Goal: Task Accomplishment & Management: Manage account settings

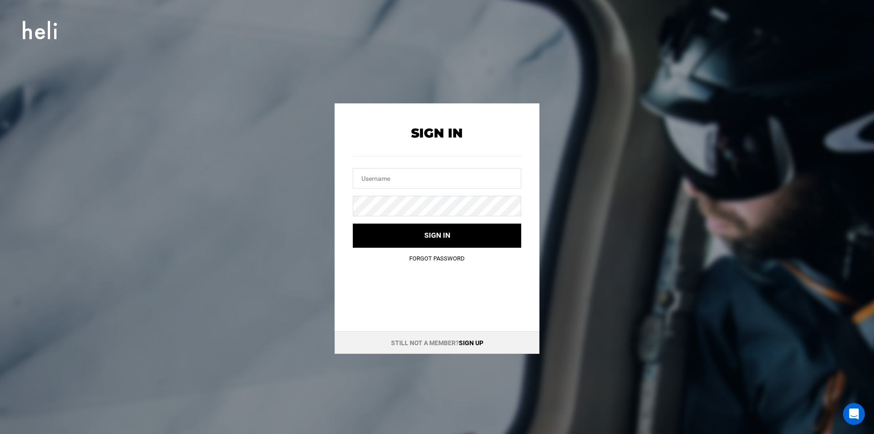
click at [464, 340] on link "Sign up" at bounding box center [471, 342] width 25 height 7
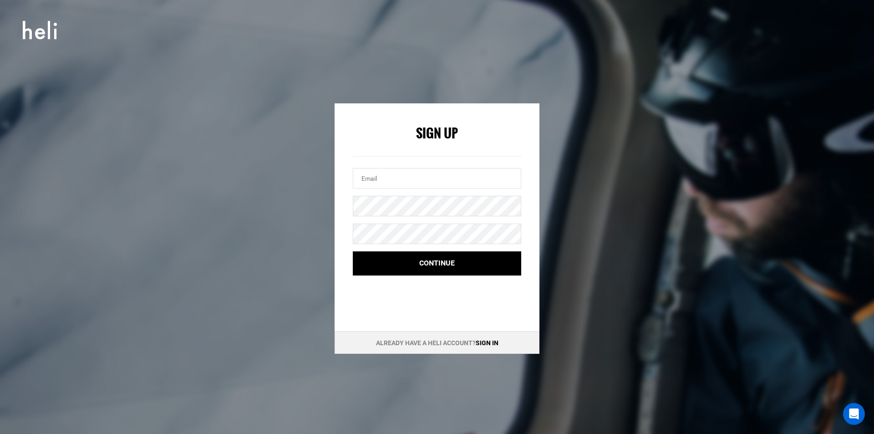
click at [483, 340] on link "Sign in" at bounding box center [486, 342] width 23 height 7
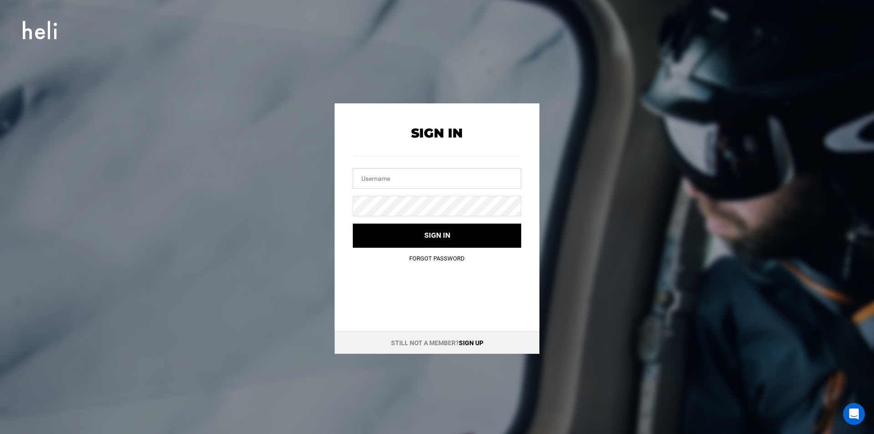
click at [472, 170] on input "text" at bounding box center [437, 178] width 168 height 20
type input "[PERSON_NAME][EMAIL_ADDRESS][PERSON_NAME][DOMAIN_NAME]"
click at [26, 17] on icon at bounding box center [40, 30] width 34 height 26
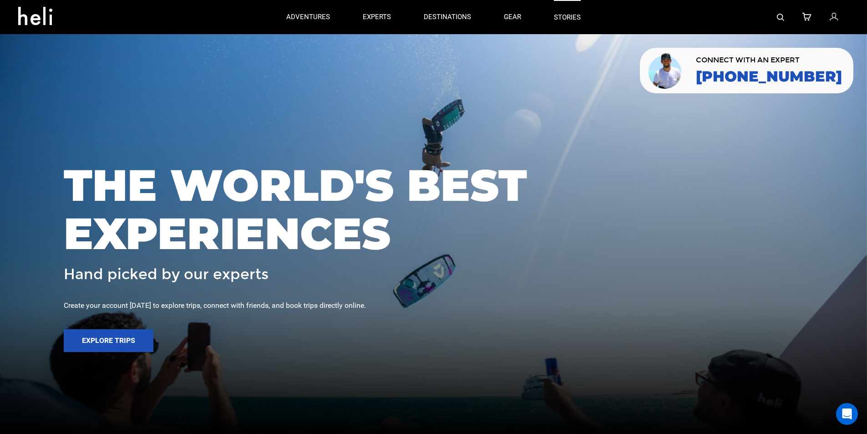
click at [561, 3] on link "stories" at bounding box center [567, 17] width 27 height 34
